Goal: Book appointment/travel/reservation

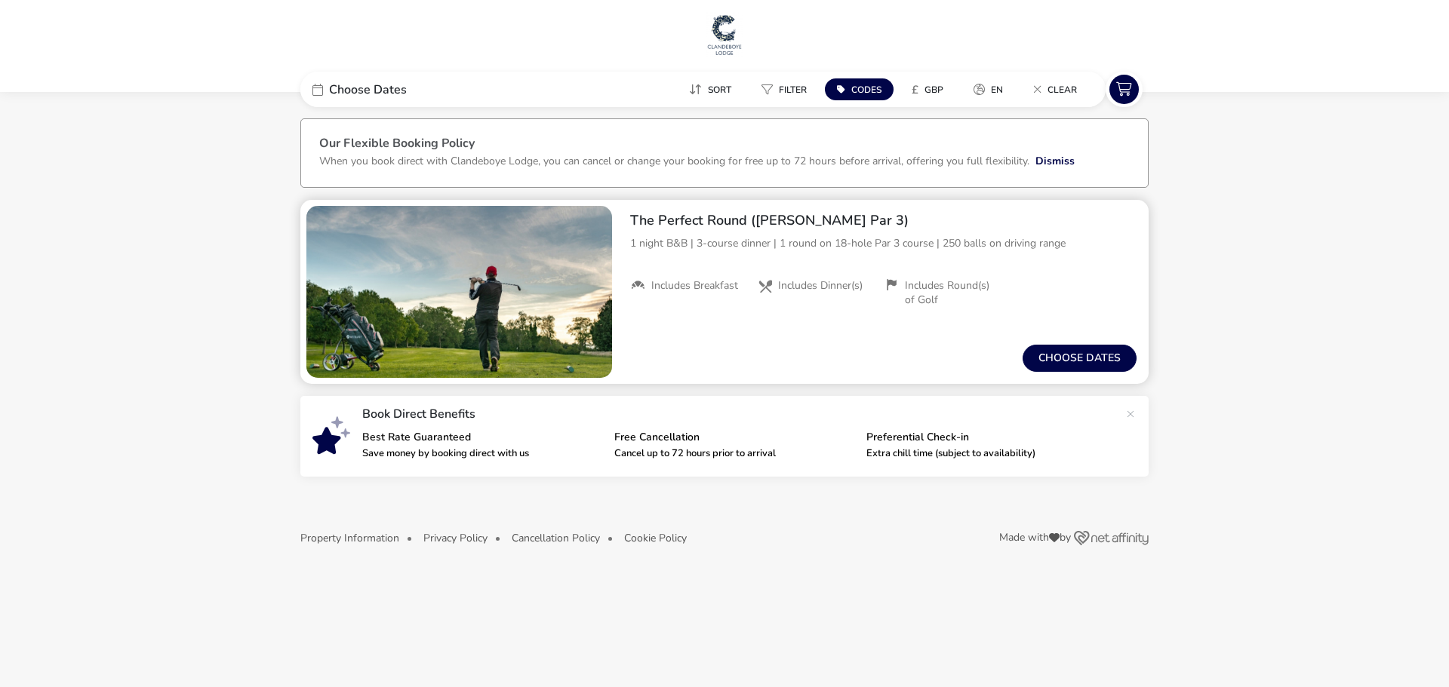
click at [812, 218] on h2 "The Perfect Round ([PERSON_NAME] Par 3)" at bounding box center [883, 220] width 506 height 17
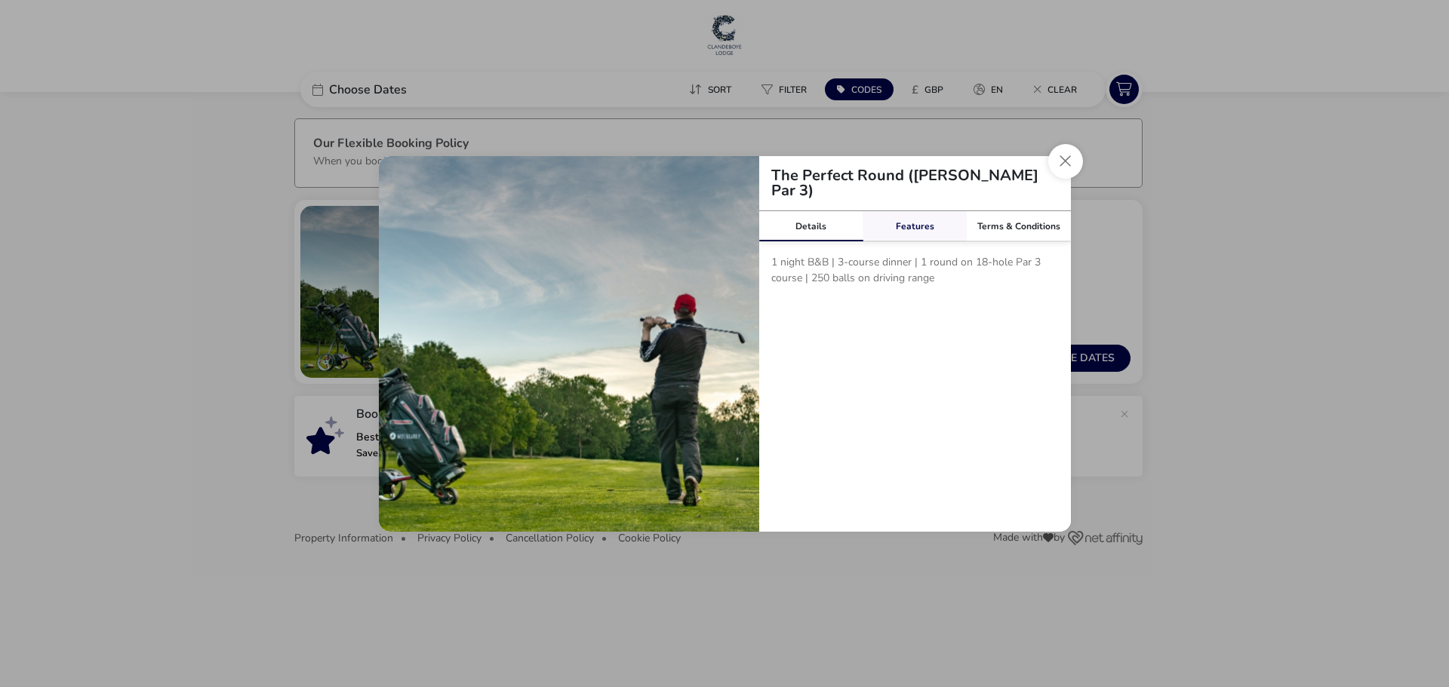
click at [925, 234] on link "Features" at bounding box center [914, 226] width 104 height 30
click at [996, 222] on link "Terms & Conditions" at bounding box center [1018, 226] width 104 height 30
click at [1075, 162] on button "Close modal" at bounding box center [1065, 161] width 35 height 35
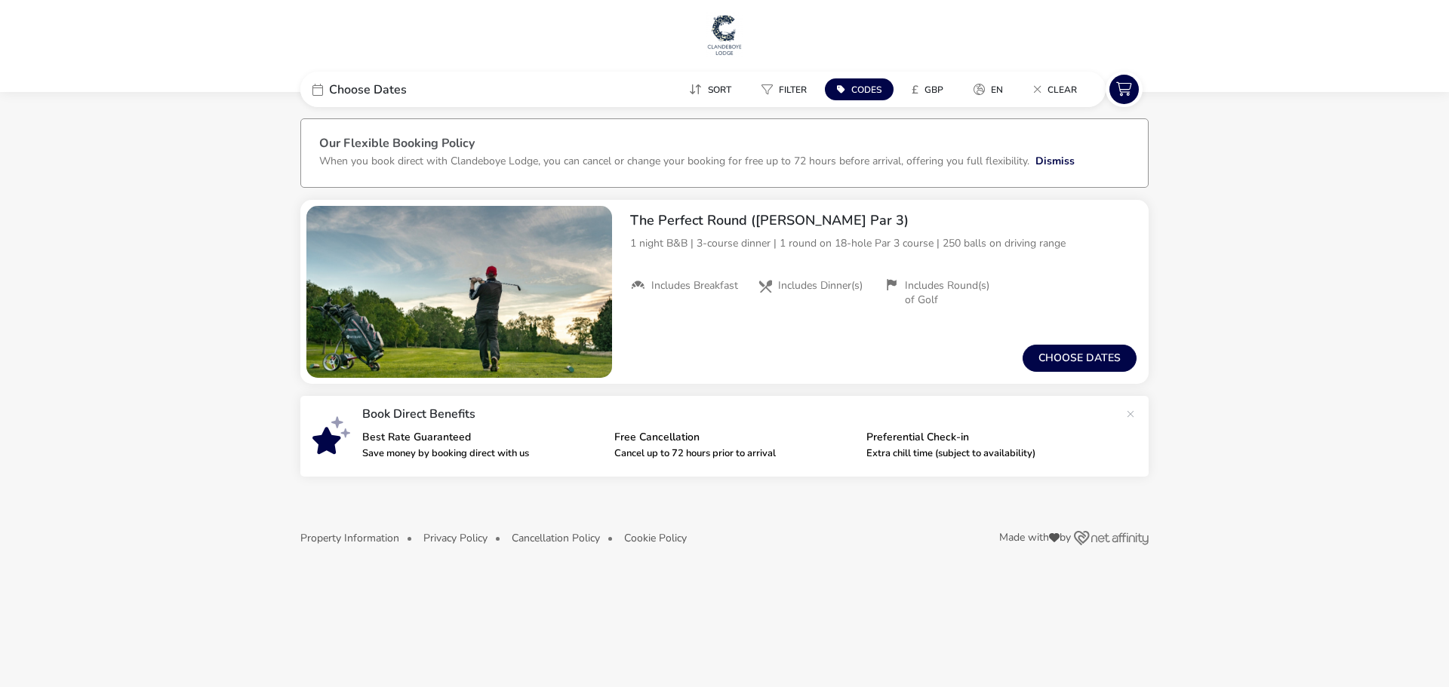
click at [744, 384] on li "The Perfect Round ([PERSON_NAME] Par 3) 1 night B&B | 3-course dinner | 1 round…" at bounding box center [724, 338] width 848 height 277
click at [519, 329] on img "1 / 1" at bounding box center [459, 292] width 306 height 172
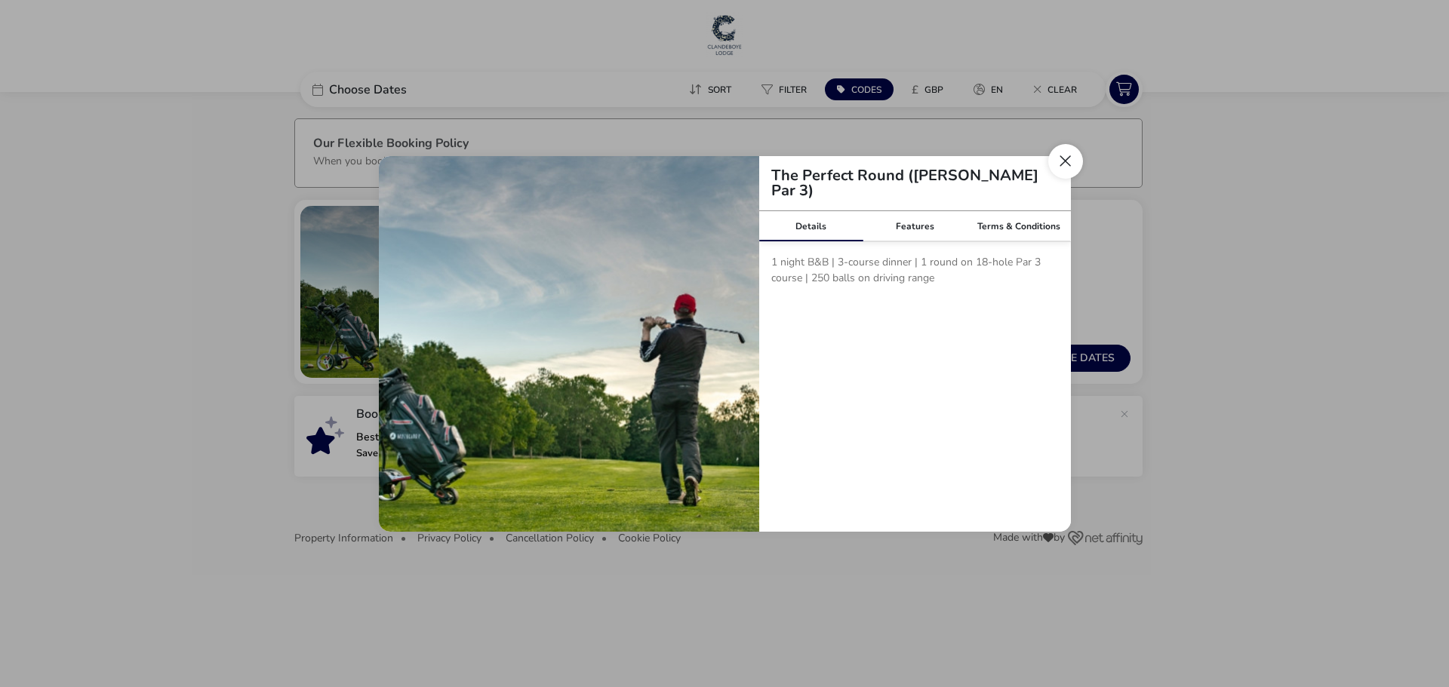
click at [1055, 167] on button "Close modal" at bounding box center [1065, 161] width 35 height 35
